Goal: Find specific page/section: Find specific page/section

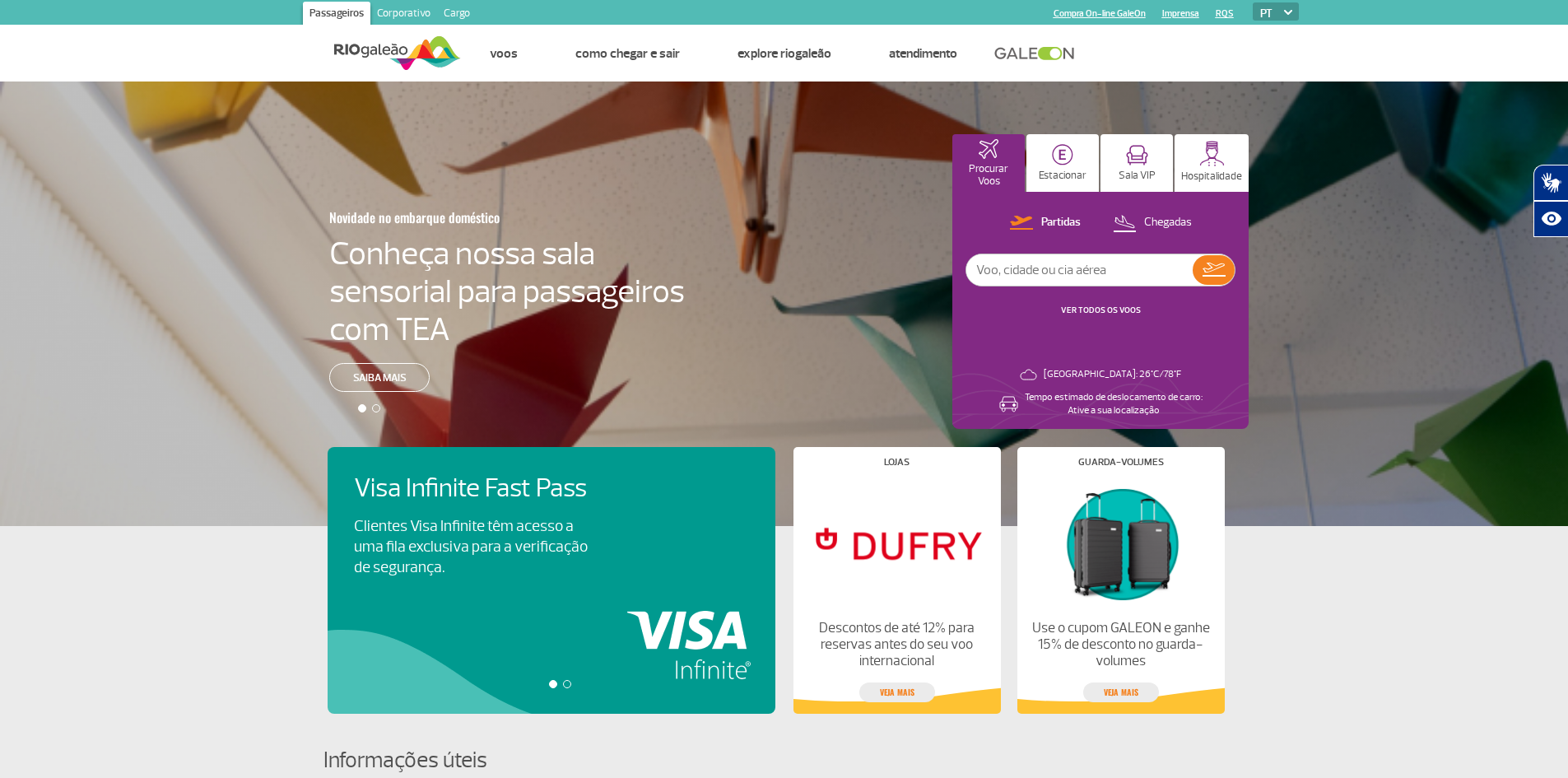
click at [451, 14] on link "Cargo" at bounding box center [457, 15] width 39 height 26
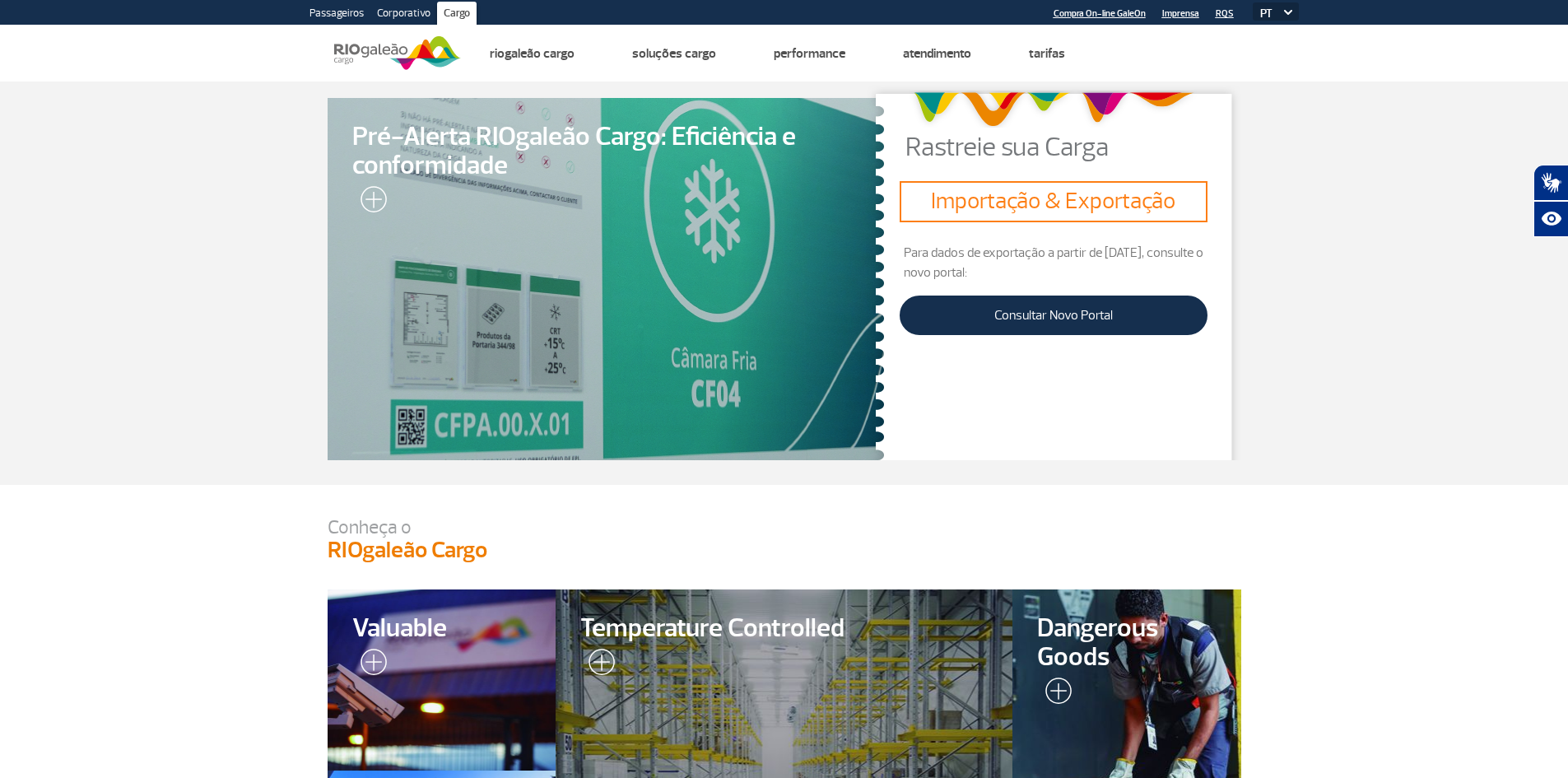
click at [389, 17] on link "Corporativo" at bounding box center [404, 15] width 67 height 26
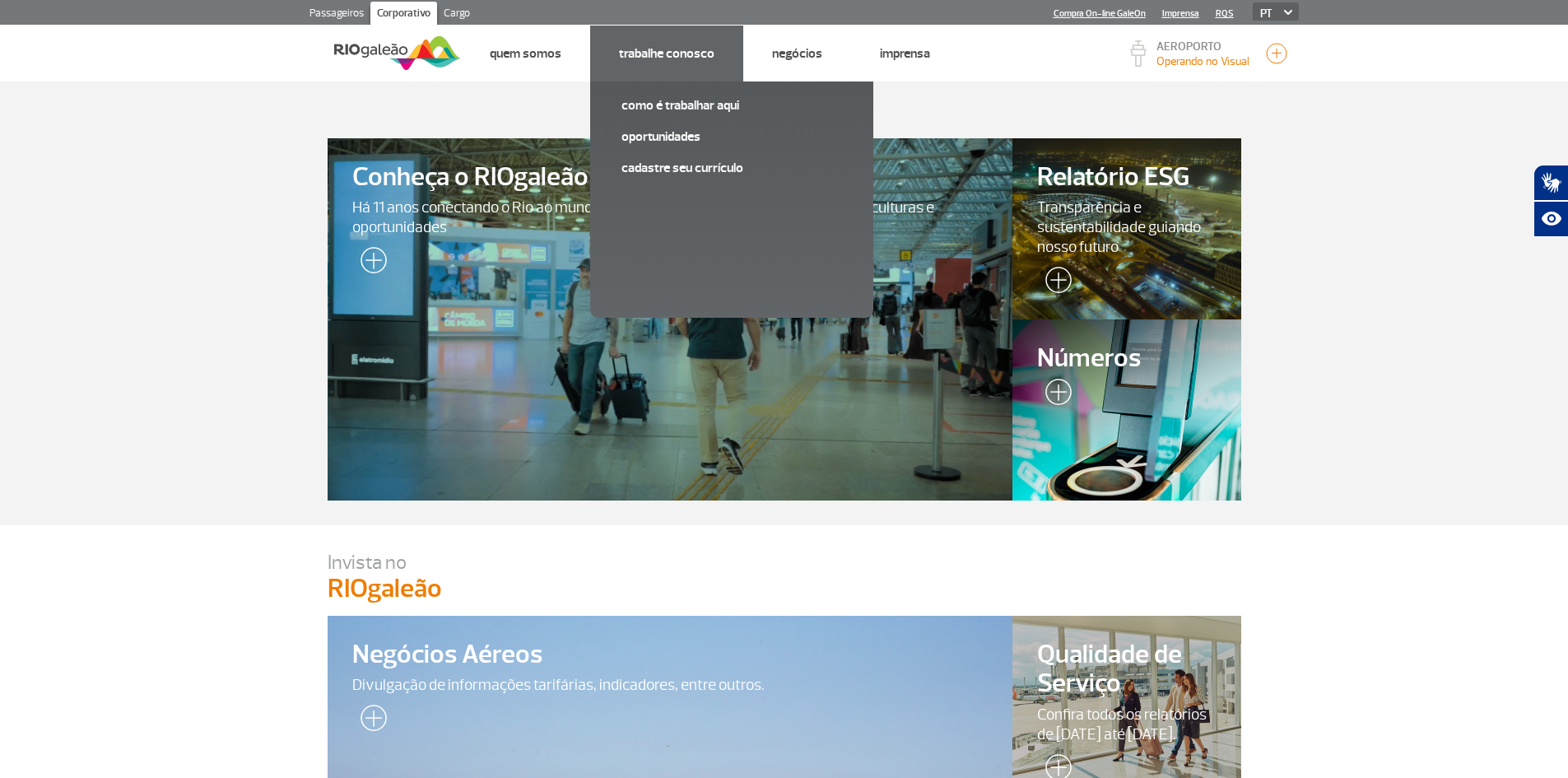
click at [655, 60] on link "Trabalhe Conosco" at bounding box center [667, 54] width 96 height 16
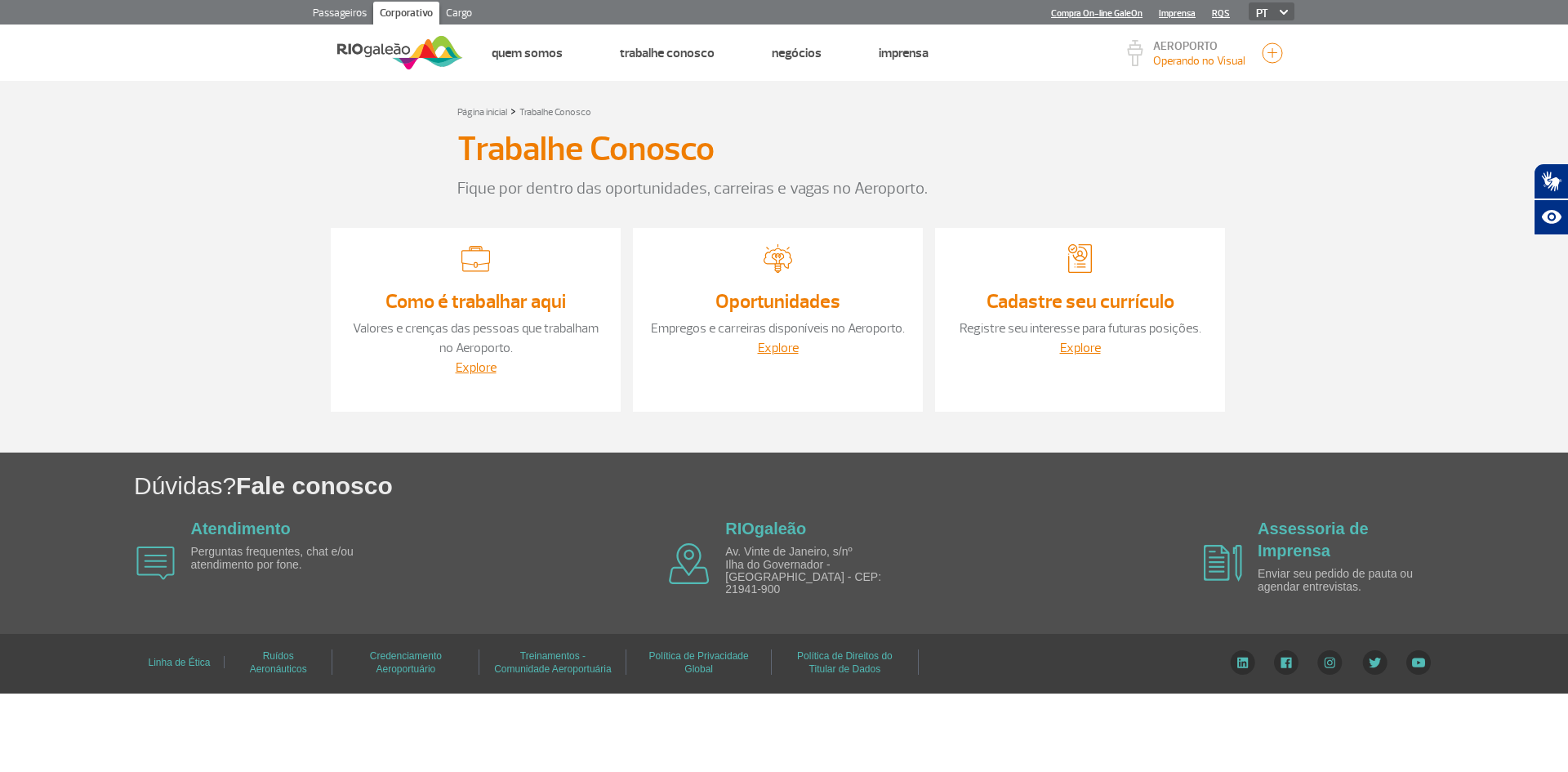
click at [250, 234] on section "Página inicial > Trabalhe Conosco Trabalhe Conosco Fique por dentro das oportun…" at bounding box center [784, 266] width 1568 height 372
